Goal: Learn about a topic: Understand process/instructions

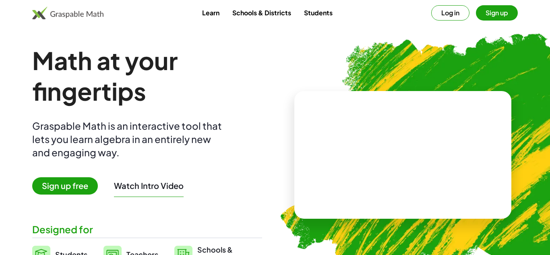
click at [449, 12] on button "Log in" at bounding box center [450, 12] width 38 height 15
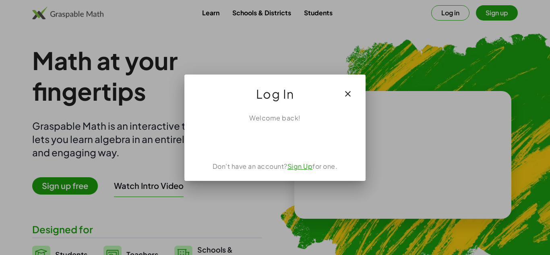
click at [302, 168] on link "Sign Up" at bounding box center [300, 166] width 25 height 8
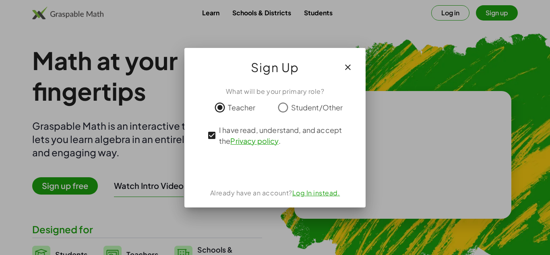
click at [322, 194] on link "Log In instead." at bounding box center [316, 192] width 48 height 8
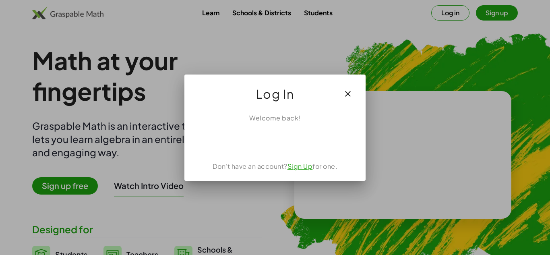
click at [304, 169] on link "Sign Up" at bounding box center [300, 166] width 25 height 8
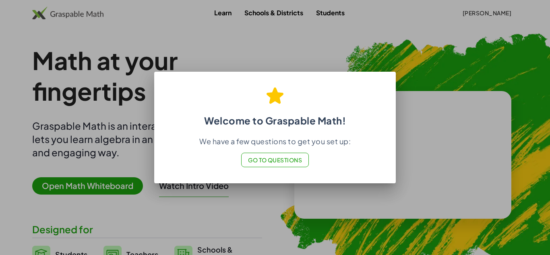
click at [271, 163] on span "Go to Questions" at bounding box center [275, 159] width 54 height 7
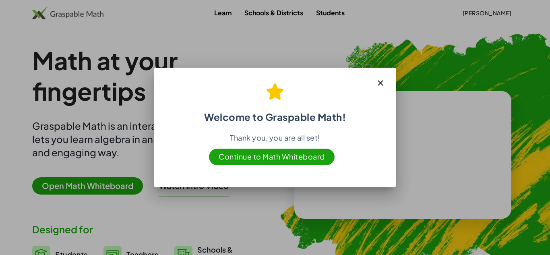
click at [380, 81] on icon "button" at bounding box center [381, 83] width 10 height 10
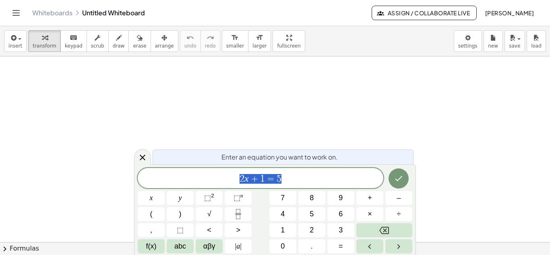
scroll to position [0, 0]
click at [399, 177] on icon "Done" at bounding box center [399, 179] width 10 height 10
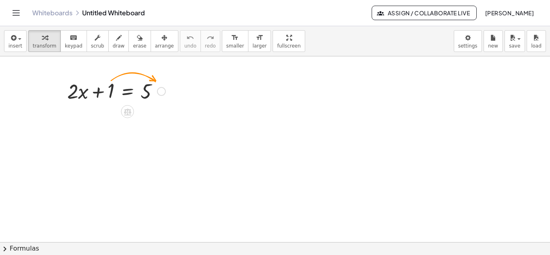
click at [112, 93] on div at bounding box center [116, 90] width 106 height 27
click at [161, 93] on div at bounding box center [161, 91] width 9 height 9
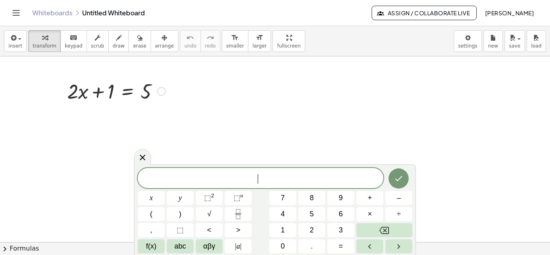
click at [111, 88] on div at bounding box center [116, 90] width 106 height 27
click at [162, 91] on div "Fix a mistake Transform line Copy line as LaTeX Copy derivation as LaTeX Expand…" at bounding box center [161, 91] width 9 height 9
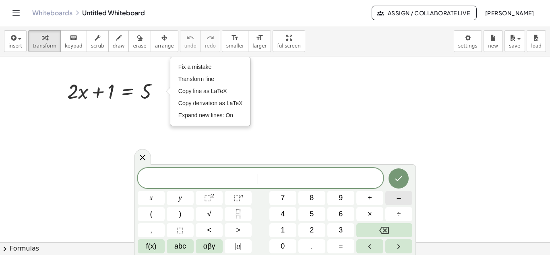
click at [403, 200] on button "–" at bounding box center [398, 198] width 27 height 14
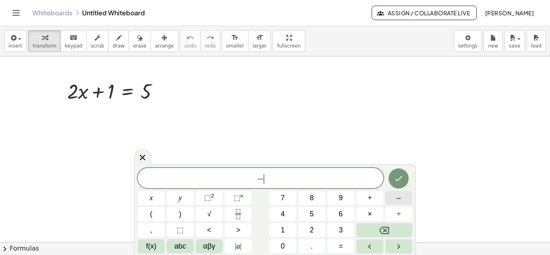
click at [403, 200] on button "–" at bounding box center [398, 198] width 27 height 14
click at [402, 197] on button "–" at bounding box center [398, 198] width 27 height 14
click at [398, 180] on icon "Done" at bounding box center [399, 178] width 7 height 5
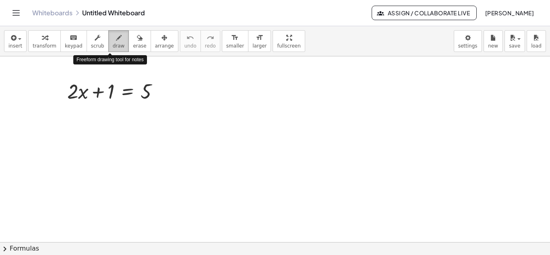
click at [113, 43] on span "draw" at bounding box center [119, 46] width 12 height 6
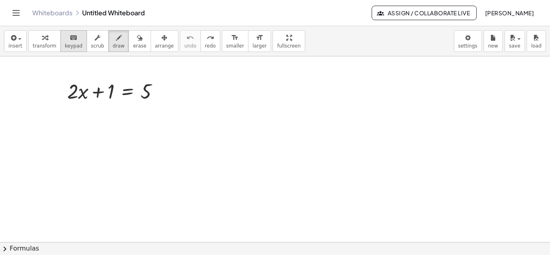
click at [65, 43] on span "keypad" at bounding box center [74, 46] width 18 height 6
drag, startPoint x: 66, startPoint y: 64, endPoint x: 153, endPoint y: 70, distance: 87.6
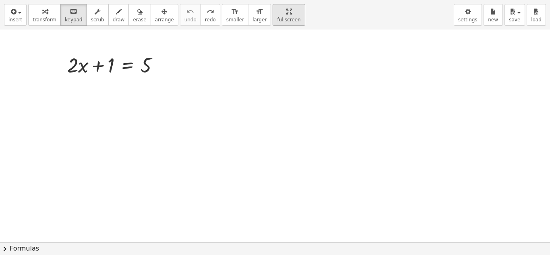
click at [274, 74] on div "insert select one: Math Expression Function Text Youtube Video Graphing Geometr…" at bounding box center [275, 127] width 550 height 255
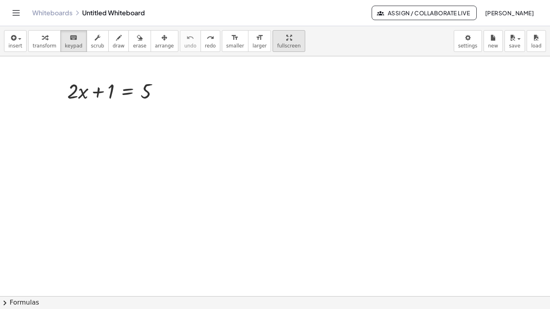
click at [272, 0] on html "Graspable Math Activities Get Started Activity Bank Assigned Work Classes White…" at bounding box center [275, 154] width 550 height 309
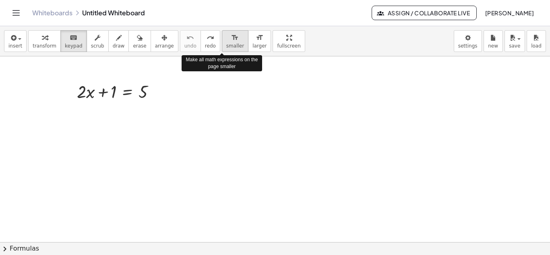
click at [226, 47] on span "smaller" at bounding box center [235, 46] width 18 height 6
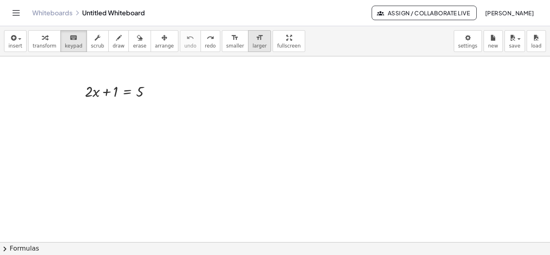
click at [253, 44] on span "larger" at bounding box center [260, 46] width 14 height 6
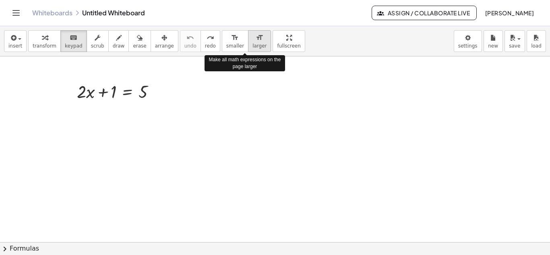
click at [253, 44] on span "larger" at bounding box center [260, 46] width 14 height 6
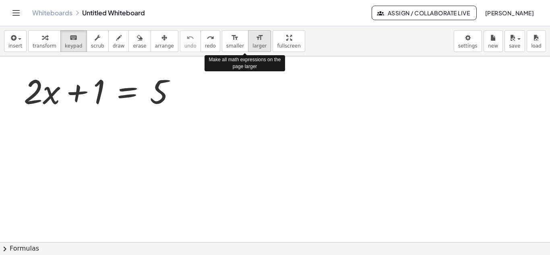
click at [253, 44] on span "larger" at bounding box center [260, 46] width 14 height 6
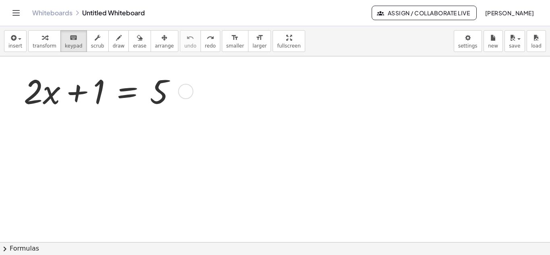
drag, startPoint x: 100, startPoint y: 89, endPoint x: 188, endPoint y: 89, distance: 87.8
click at [184, 95] on div "Fix a mistake Transform line Copy line as LaTeX Copy derivation as LaTeX Expand…" at bounding box center [185, 91] width 15 height 15
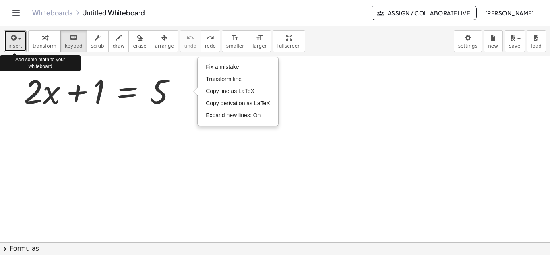
click at [19, 39] on span "button" at bounding box center [19, 39] width 3 height 2
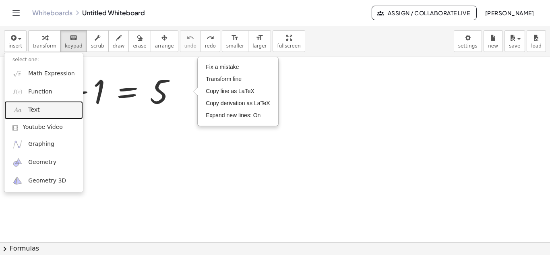
click at [32, 110] on span "Text" at bounding box center [33, 110] width 11 height 8
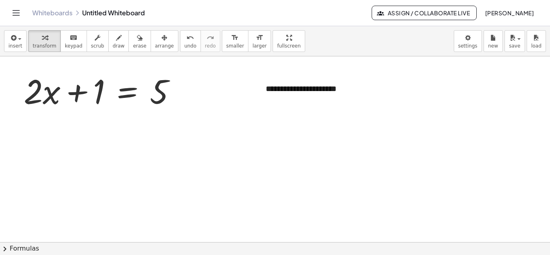
click at [275, 89] on div "**********" at bounding box center [318, 89] width 121 height 28
click at [371, 74] on button "+" at bounding box center [368, 74] width 15 height 14
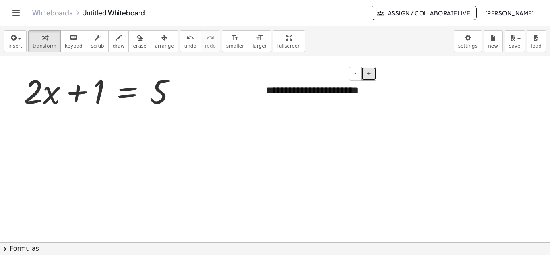
click at [371, 74] on button "+" at bounding box center [368, 74] width 15 height 14
click at [355, 96] on div "**********" at bounding box center [318, 99] width 121 height 48
drag, startPoint x: 378, startPoint y: 97, endPoint x: 434, endPoint y: 103, distance: 56.3
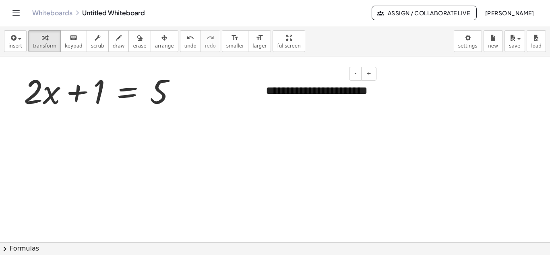
click at [373, 86] on div "**********" at bounding box center [318, 99] width 121 height 48
click at [356, 72] on span "-" at bounding box center [355, 73] width 2 height 6
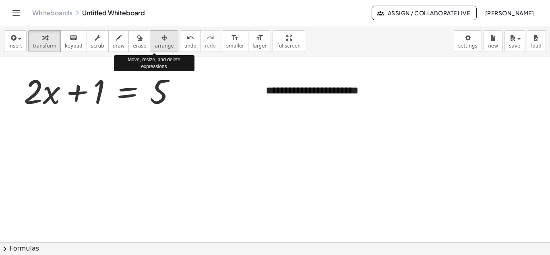
click at [162, 39] on icon "button" at bounding box center [165, 38] width 6 height 10
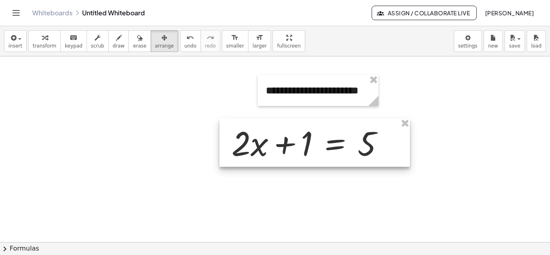
drag, startPoint x: 78, startPoint y: 82, endPoint x: 286, endPoint y: 134, distance: 214.2
click at [286, 134] on div at bounding box center [315, 142] width 191 height 48
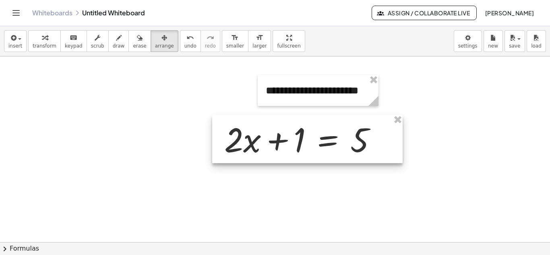
drag, startPoint x: 296, startPoint y: 143, endPoint x: 289, endPoint y: 139, distance: 8.1
click at [289, 139] on div at bounding box center [307, 139] width 191 height 48
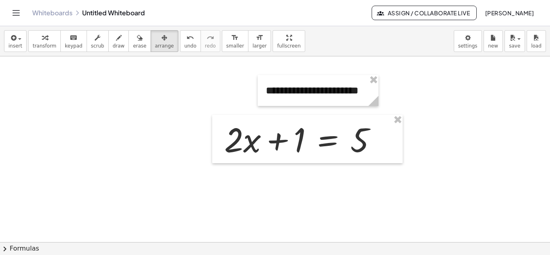
click at [47, 39] on div "button" at bounding box center [45, 38] width 24 height 10
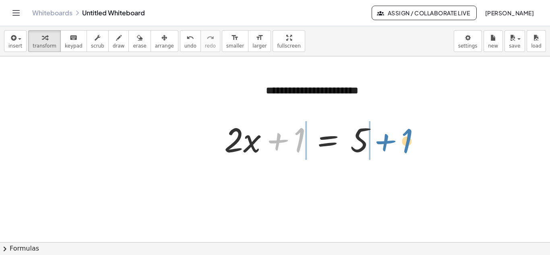
drag, startPoint x: 273, startPoint y: 138, endPoint x: 381, endPoint y: 139, distance: 107.5
click at [381, 139] on div at bounding box center [303, 139] width 167 height 44
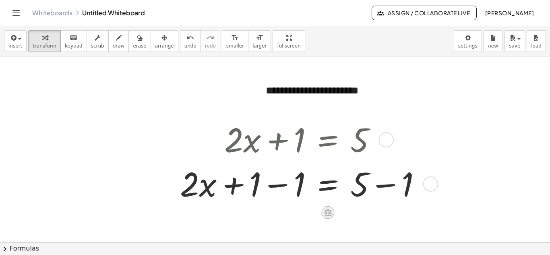
click at [327, 214] on icon at bounding box center [328, 212] width 8 height 8
click at [313, 213] on span "−" at bounding box center [311, 213] width 5 height 12
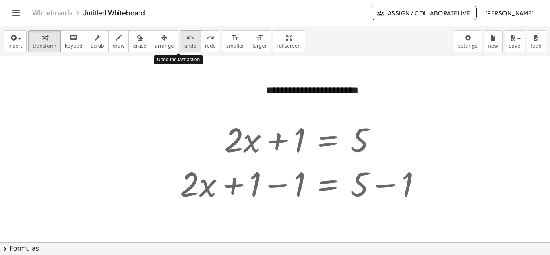
click at [184, 43] on span "undo" at bounding box center [190, 46] width 12 height 6
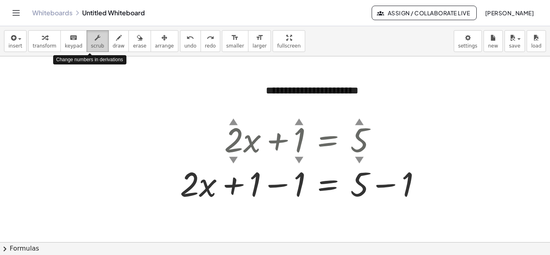
click at [95, 42] on icon "button" at bounding box center [98, 38] width 6 height 10
click at [234, 122] on div "▲" at bounding box center [233, 121] width 9 height 12
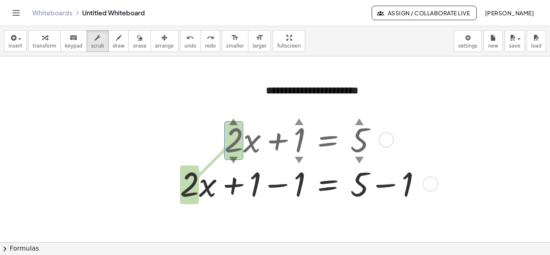
click at [234, 122] on div "▲" at bounding box center [233, 121] width 9 height 12
click at [233, 159] on div "▼" at bounding box center [233, 159] width 9 height 12
click at [170, 125] on div at bounding box center [174, 161] width 12 height 93
click at [92, 43] on span "scrub" at bounding box center [97, 46] width 13 height 6
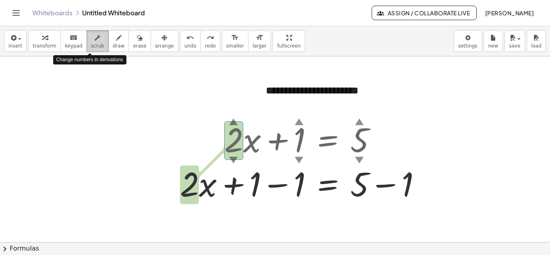
click at [92, 43] on span "scrub" at bounding box center [97, 46] width 13 height 6
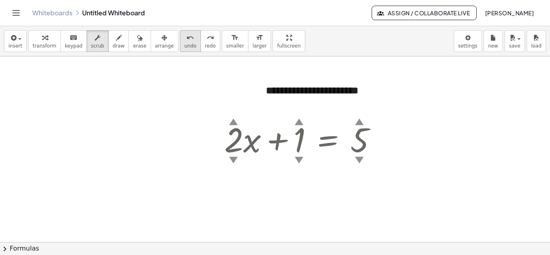
click at [186, 39] on icon "undo" at bounding box center [190, 38] width 8 height 10
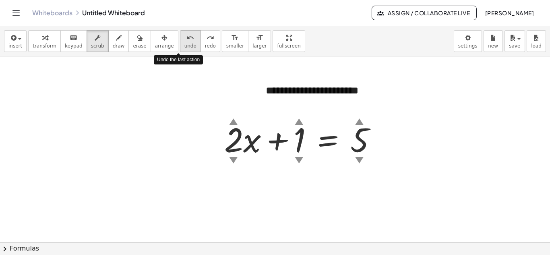
click at [186, 39] on icon "undo" at bounding box center [190, 38] width 8 height 10
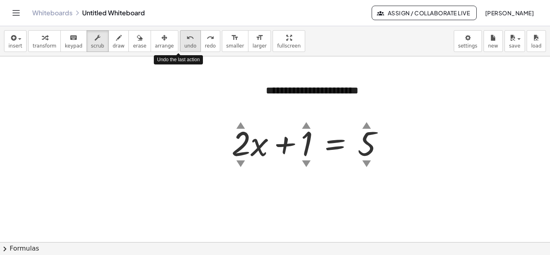
click at [186, 39] on icon "undo" at bounding box center [190, 38] width 8 height 10
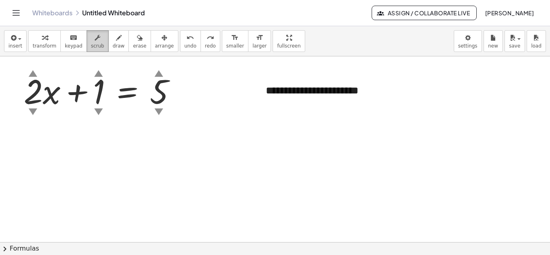
click at [95, 41] on icon "button" at bounding box center [98, 38] width 6 height 10
click at [93, 44] on span "scrub" at bounding box center [97, 46] width 13 height 6
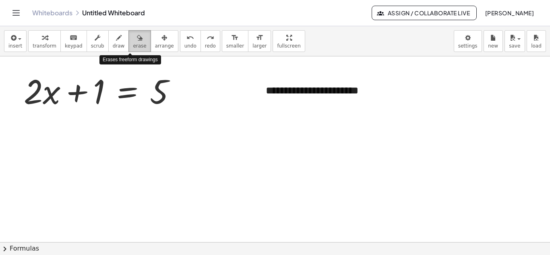
click at [137, 36] on icon "button" at bounding box center [140, 38] width 6 height 10
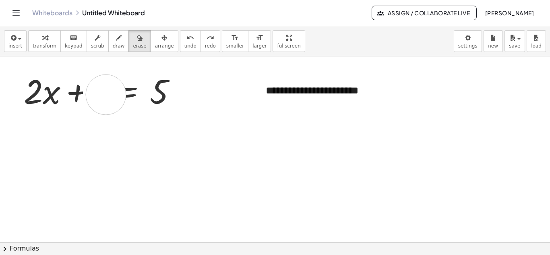
click at [156, 43] on span "arrange" at bounding box center [164, 46] width 19 height 6
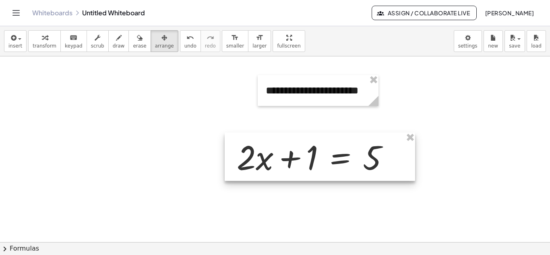
drag, startPoint x: 98, startPoint y: 84, endPoint x: 311, endPoint y: 150, distance: 222.7
click at [311, 150] on div at bounding box center [320, 157] width 191 height 48
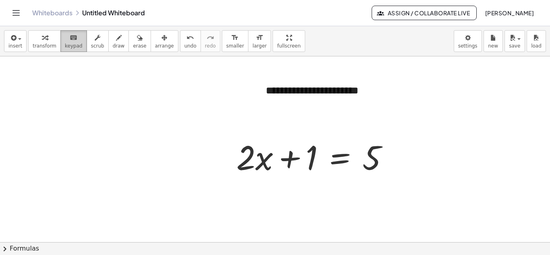
click at [68, 43] on span "keypad" at bounding box center [74, 46] width 18 height 6
drag, startPoint x: 86, startPoint y: 109, endPoint x: 139, endPoint y: 137, distance: 59.5
